Goal: Information Seeking & Learning: Learn about a topic

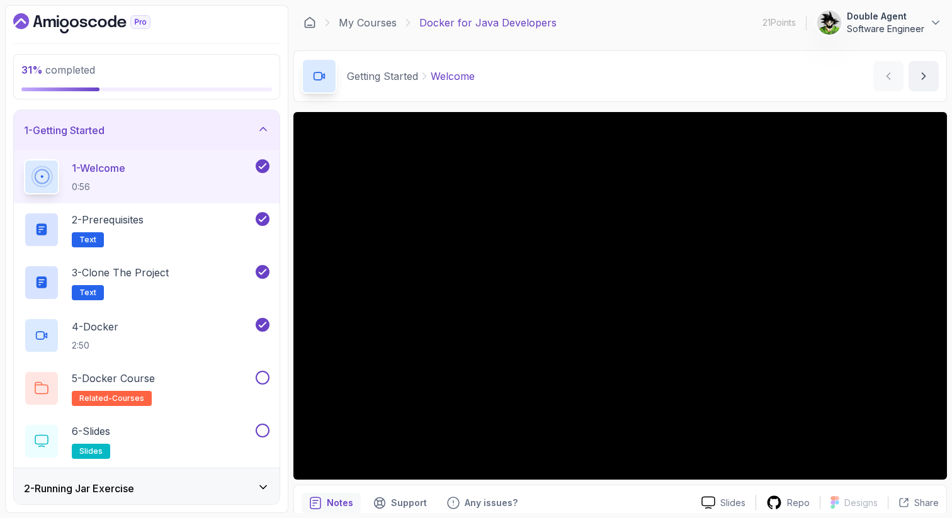
click at [106, 22] on icon "Dashboard" at bounding box center [102, 23] width 9 height 9
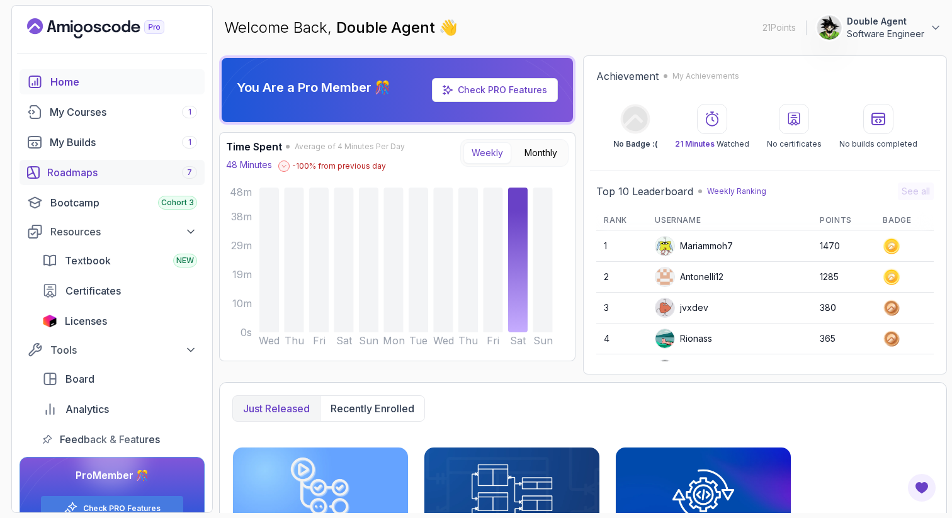
click at [88, 174] on div "Roadmaps 7" at bounding box center [122, 172] width 150 height 15
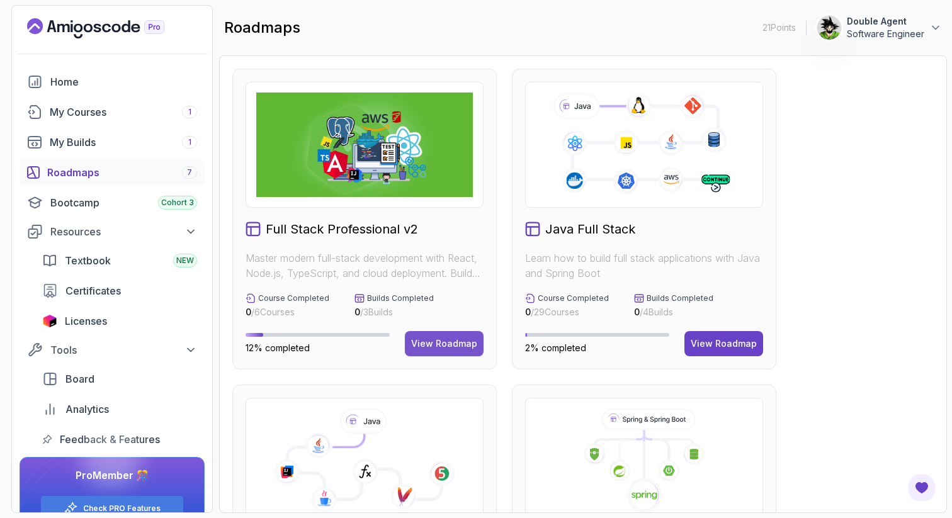
click at [469, 348] on div "View Roadmap" at bounding box center [444, 344] width 66 height 13
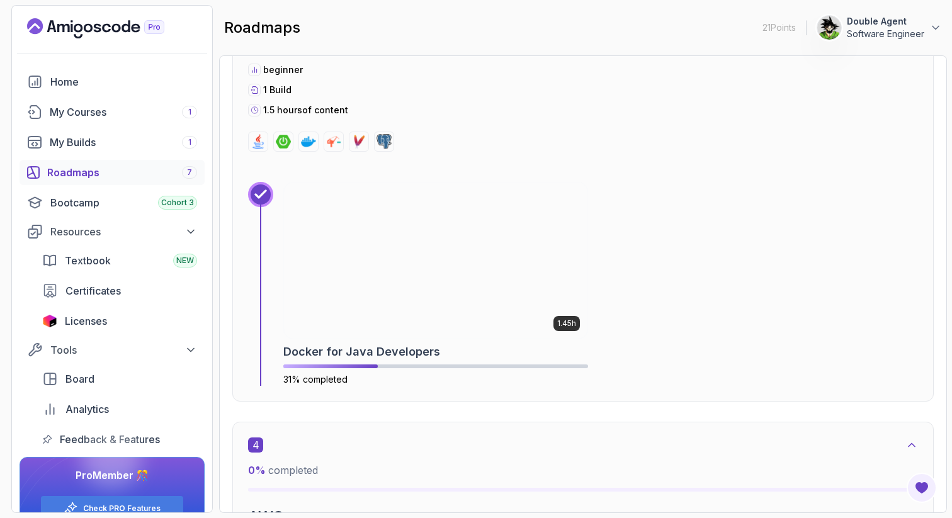
scroll to position [1921, 0]
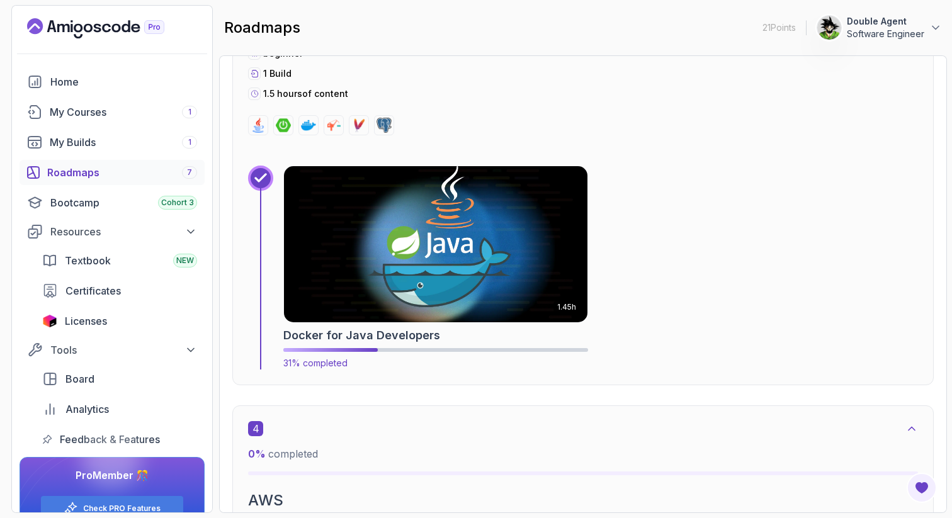
click at [469, 250] on img at bounding box center [436, 245] width 319 height 164
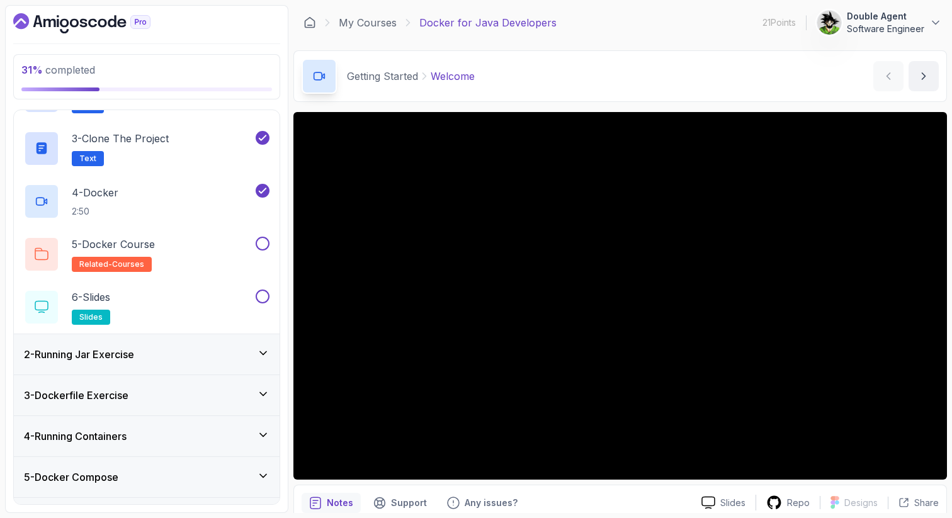
click at [203, 349] on div "2 - Running Jar Exercise" at bounding box center [147, 354] width 246 height 15
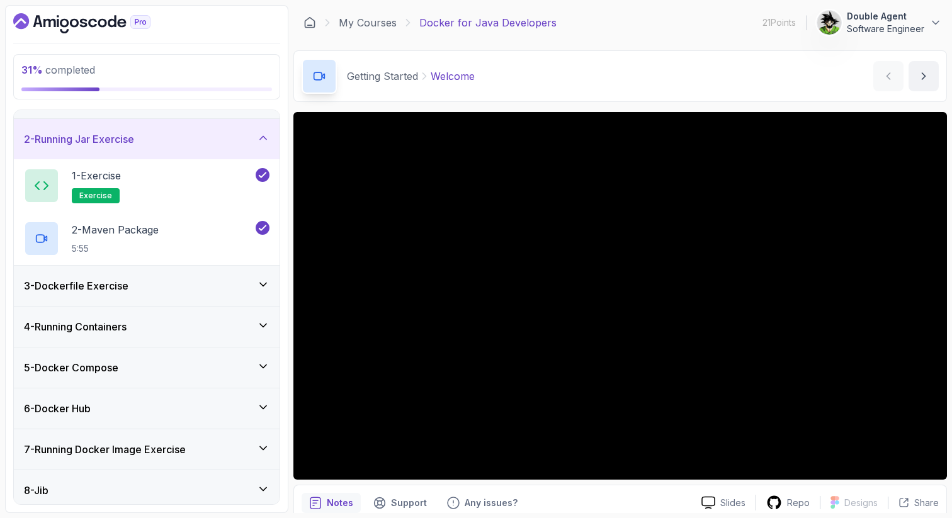
scroll to position [33, 0]
click at [209, 294] on div "3 - Dockerfile Exercise" at bounding box center [147, 285] width 266 height 40
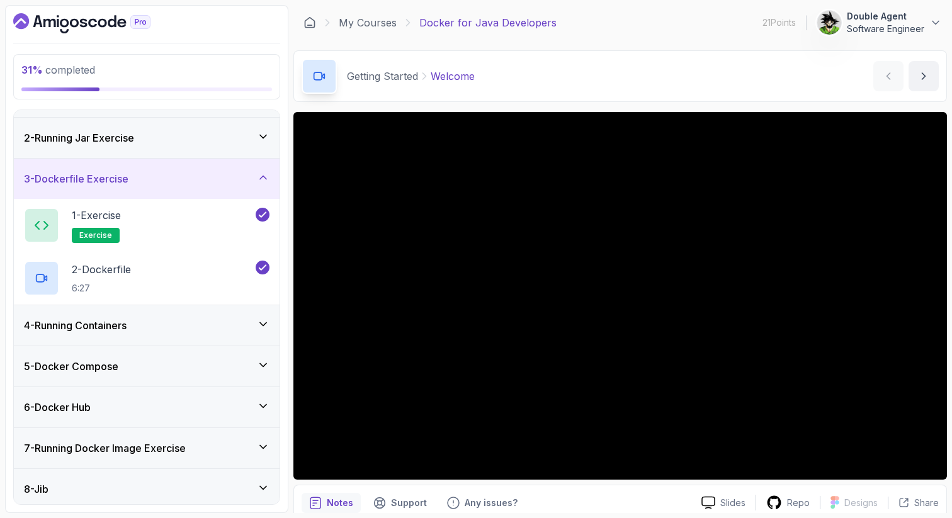
scroll to position [52, 0]
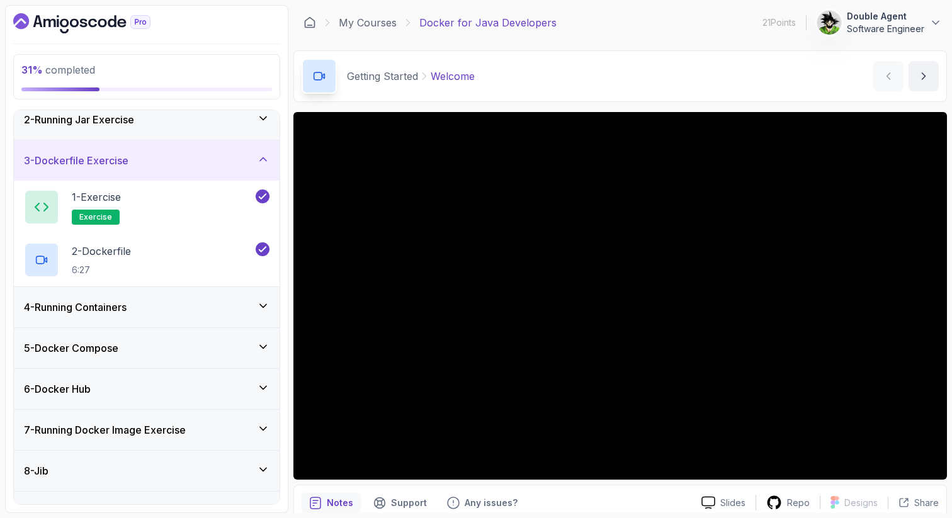
click at [204, 306] on div "4 - Running Containers" at bounding box center [147, 307] width 246 height 15
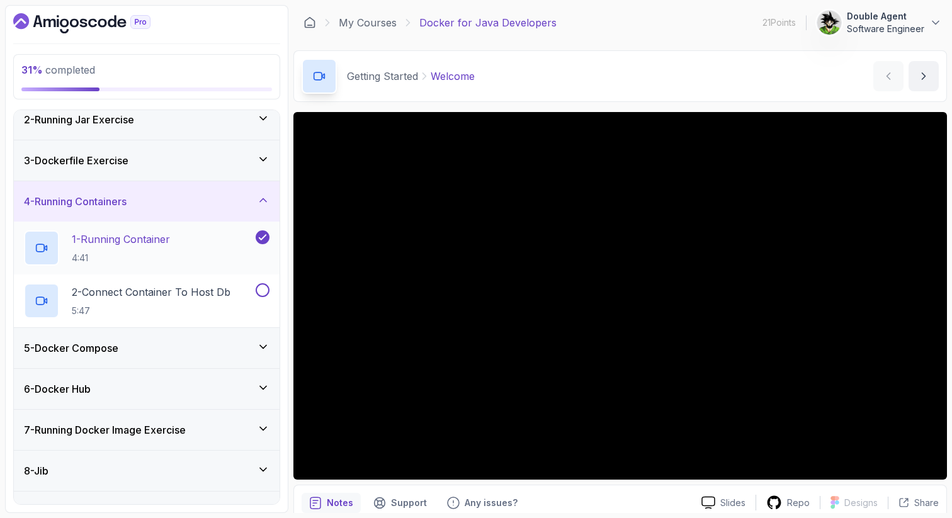
click at [170, 236] on p "1 - Running Container" at bounding box center [121, 239] width 98 height 15
